Goal: Download file/media

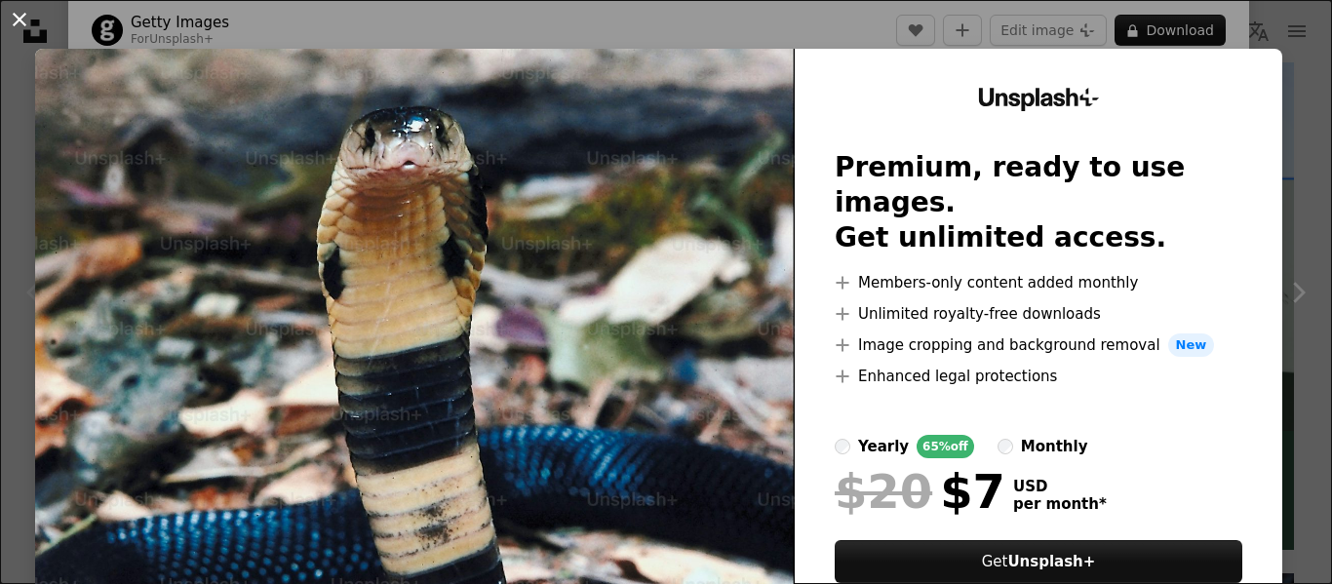
click at [15, 13] on button "An X shape" at bounding box center [19, 19] width 23 height 23
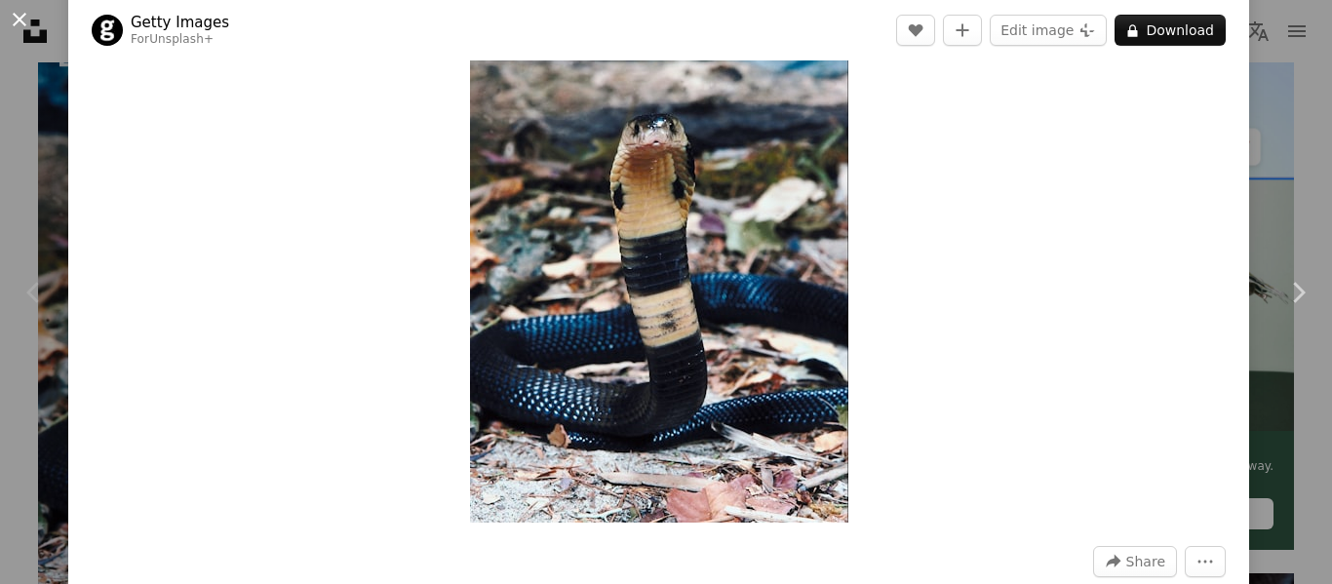
click at [8, 23] on button "An X shape" at bounding box center [19, 19] width 23 height 23
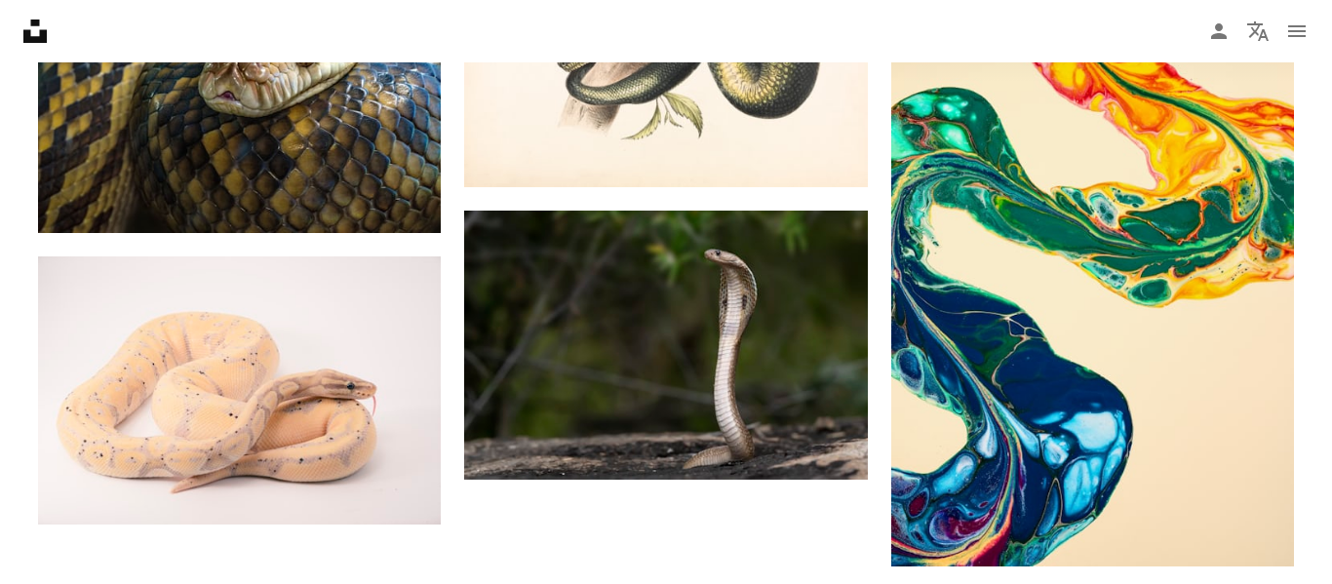
scroll to position [2978, 0]
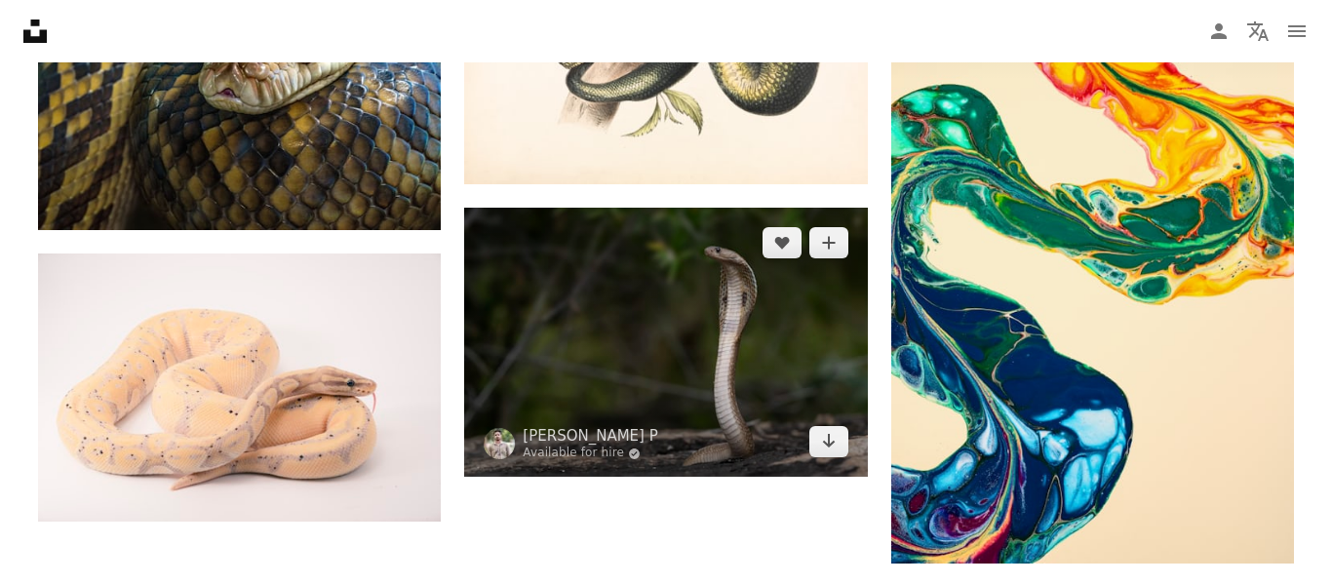
click at [615, 252] on img at bounding box center [665, 342] width 403 height 269
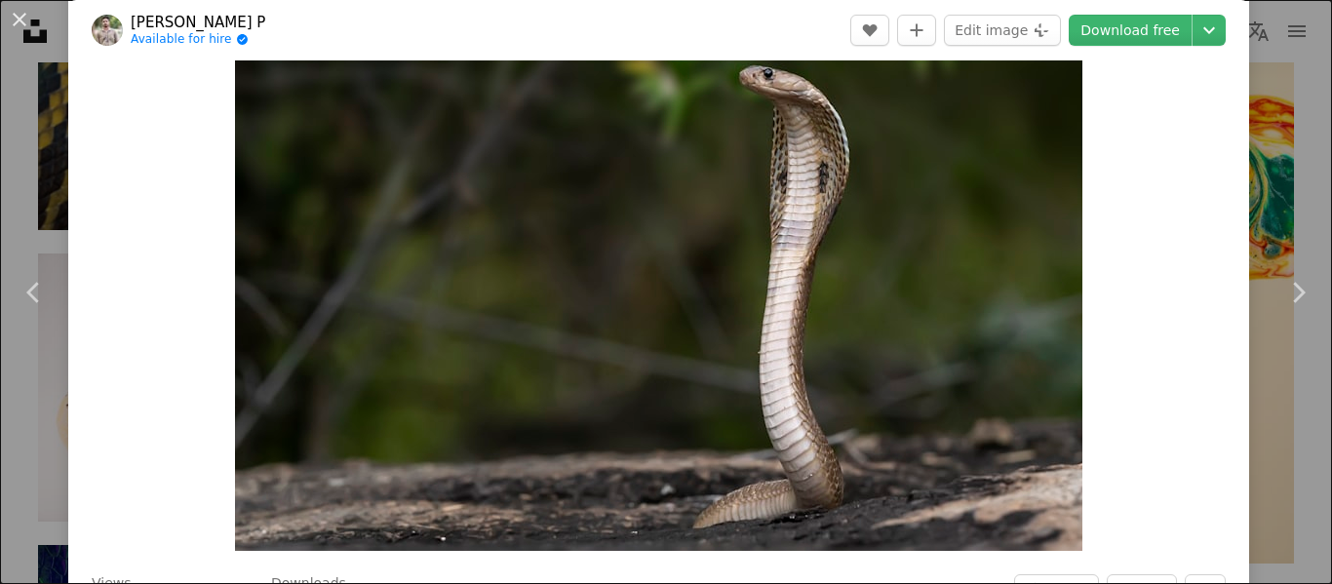
scroll to position [96, 0]
